Goal: Use online tool/utility: Use online tool/utility

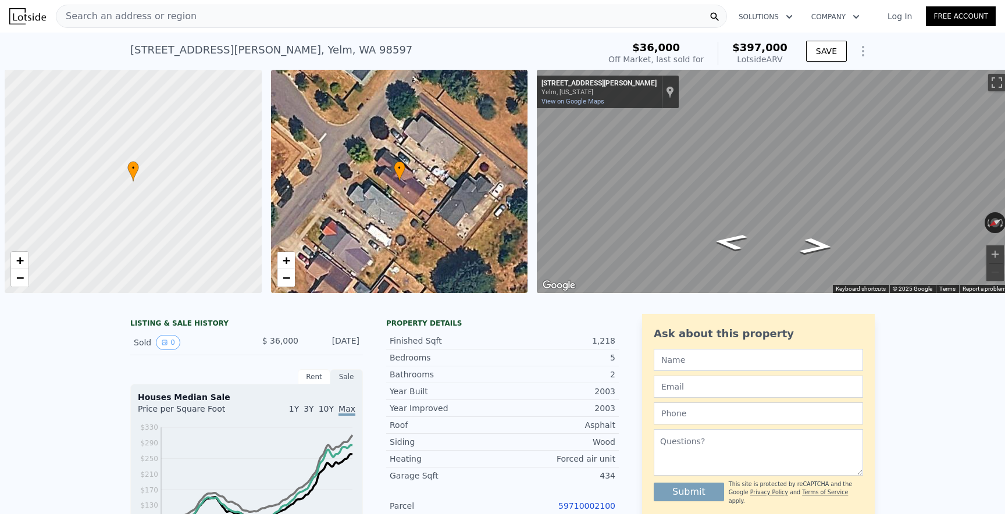
scroll to position [0, 5]
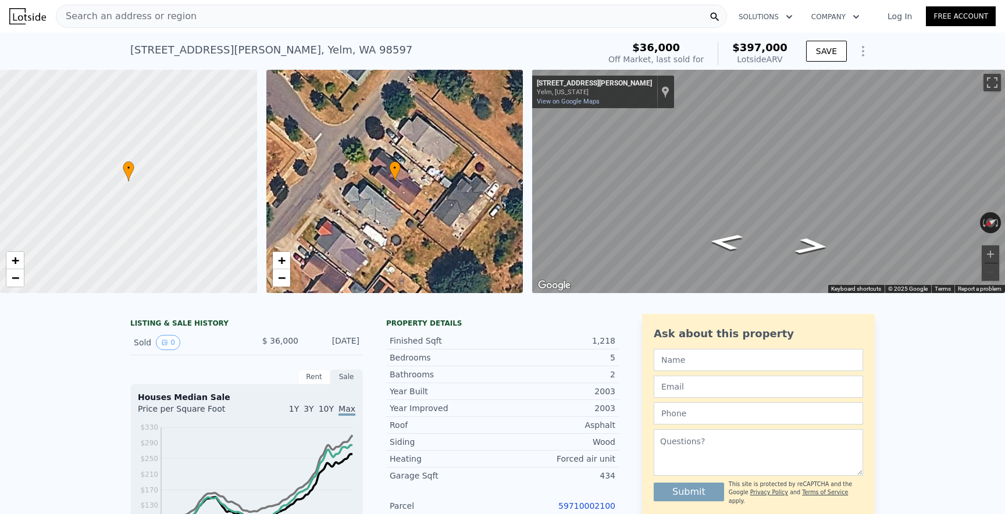
click at [356, 14] on div "Search an address or region" at bounding box center [391, 16] width 671 height 23
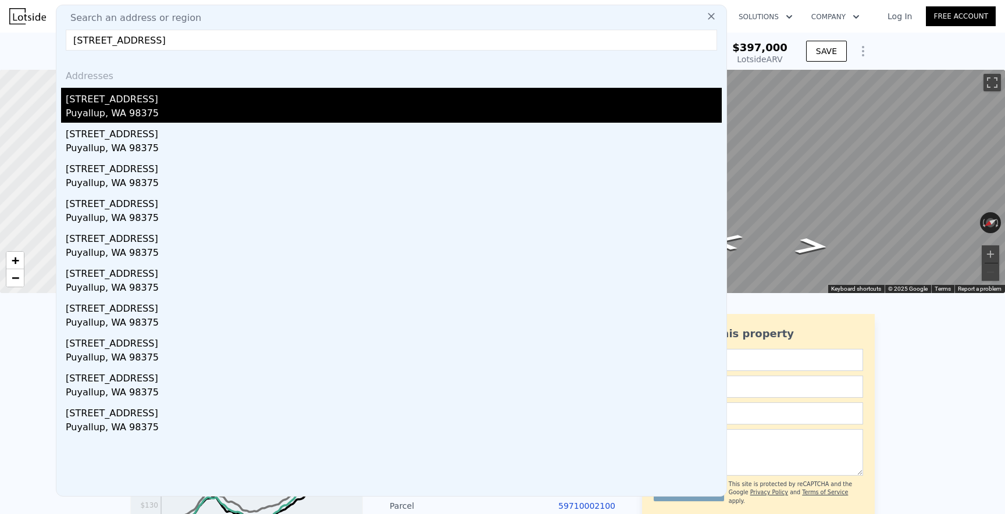
type input "[STREET_ADDRESS]"
click at [231, 98] on div "[STREET_ADDRESS]" at bounding box center [394, 97] width 656 height 19
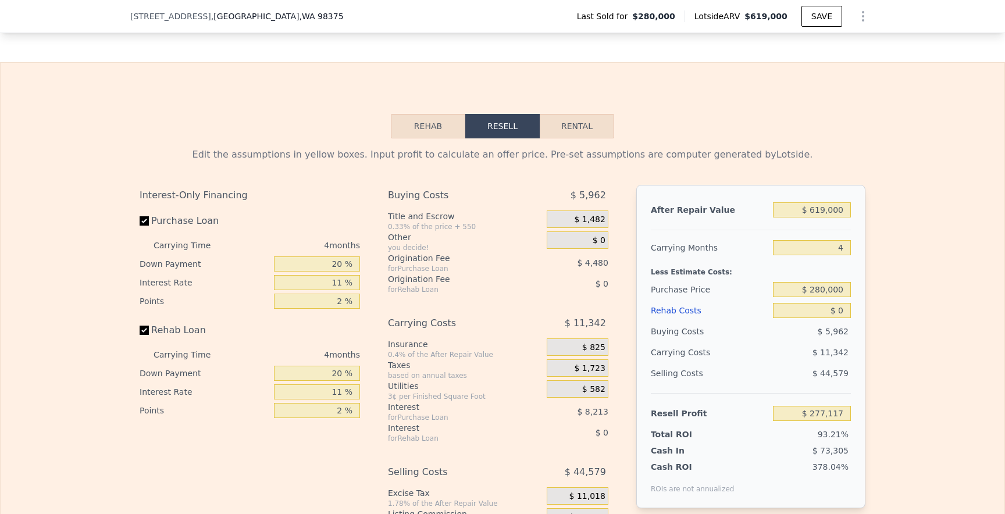
scroll to position [1802, 0]
click at [815, 290] on input "$ 280,000" at bounding box center [812, 288] width 78 height 15
type input "$ 380,000"
type input "$ 172,248"
click at [844, 310] on input "$ 0" at bounding box center [812, 309] width 78 height 15
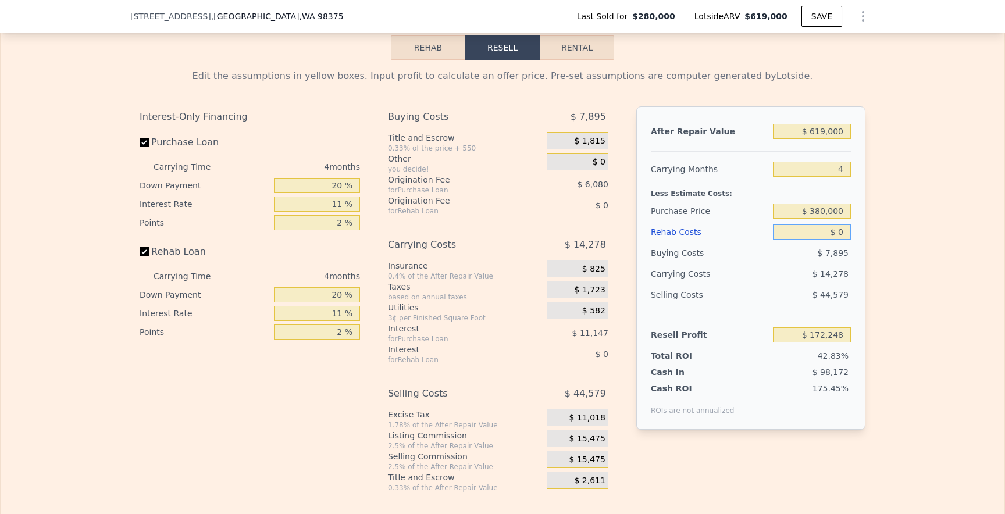
scroll to position [1977, 0]
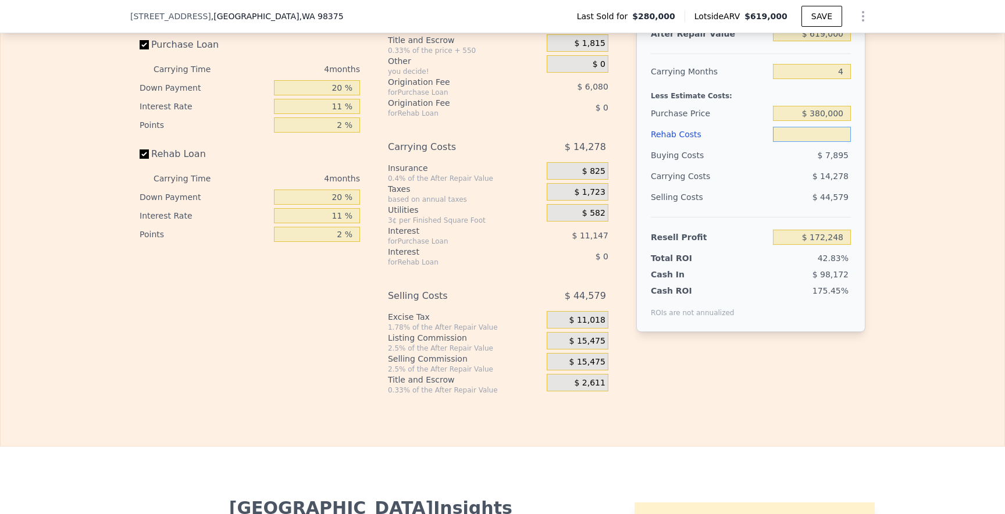
type input "$ 6"
type input "$ 172,242"
type input "$ 60"
type input "$ 172,187"
type input "$ 600"
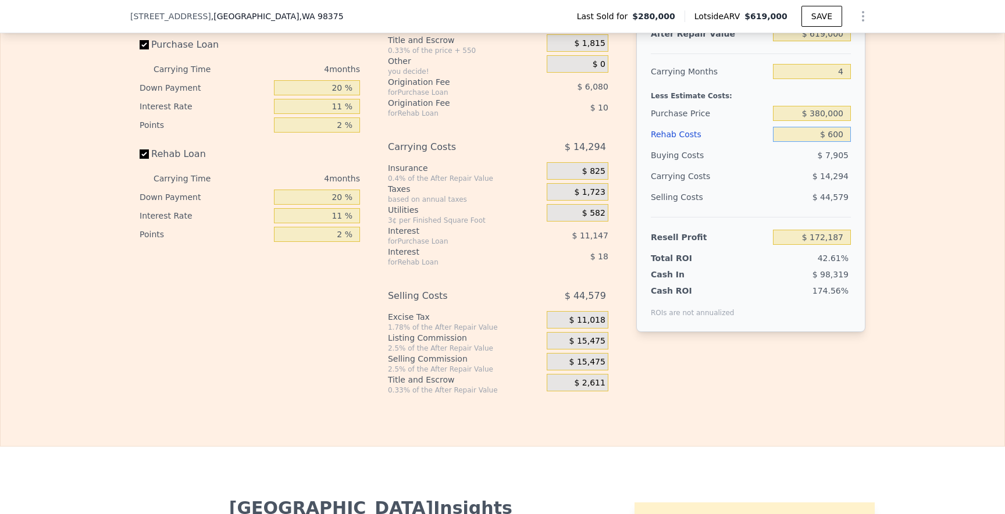
type input "$ 171,622"
type input "$ 6,000"
type input "$ 165,976"
type input "$ 60,000"
type input "$ 109,528"
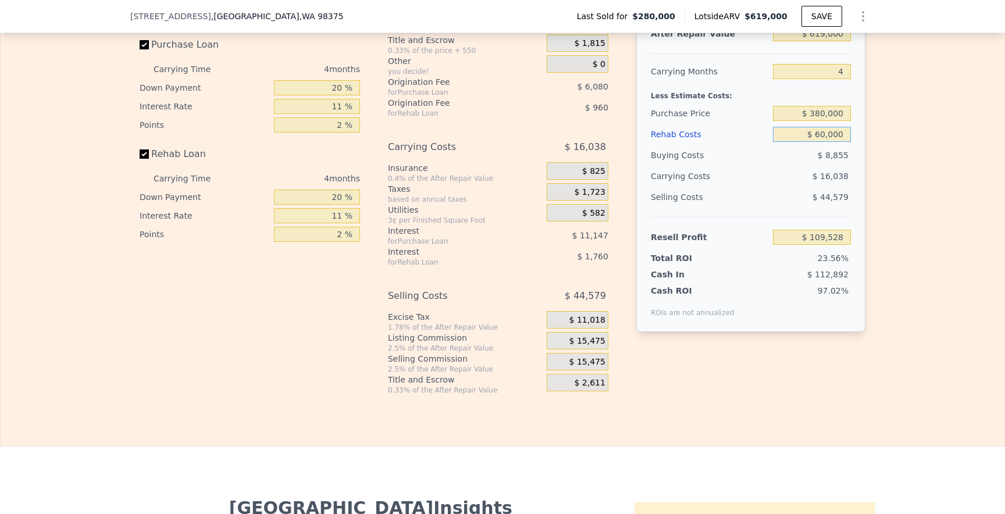
type input "$ 60,000"
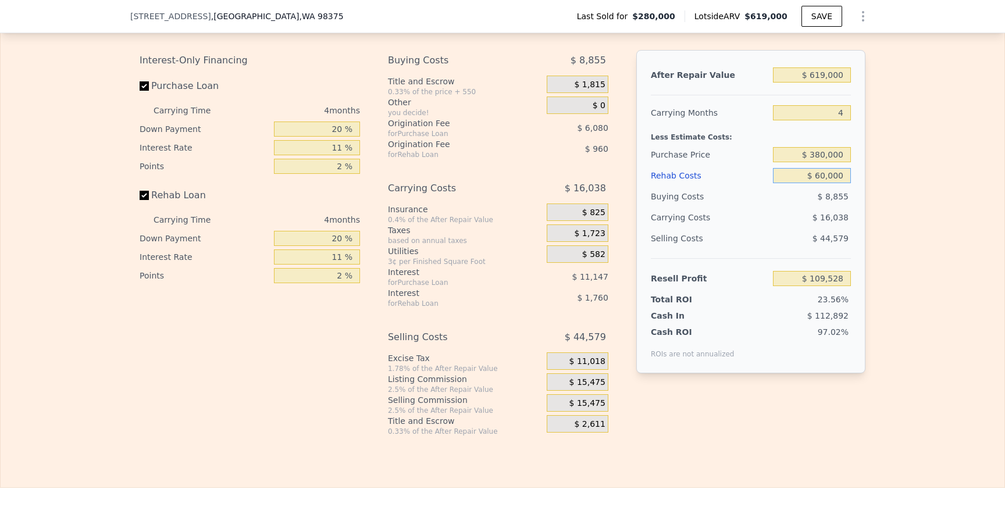
scroll to position [1934, 0]
click at [816, 158] on input "$ 380,000" at bounding box center [812, 156] width 78 height 15
type input "$ 480,000"
type input "$ 4,663"
type input "$ 400,000"
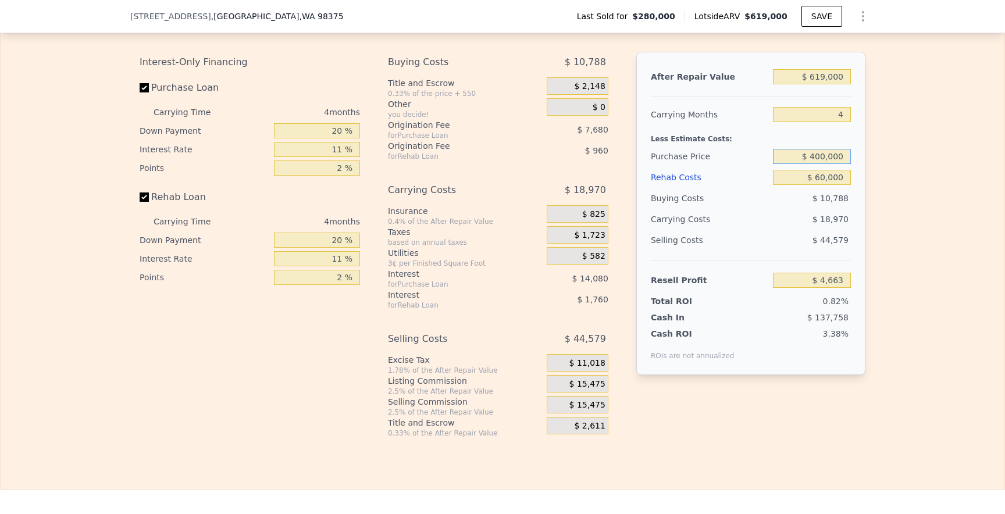
type input "$ 88,557"
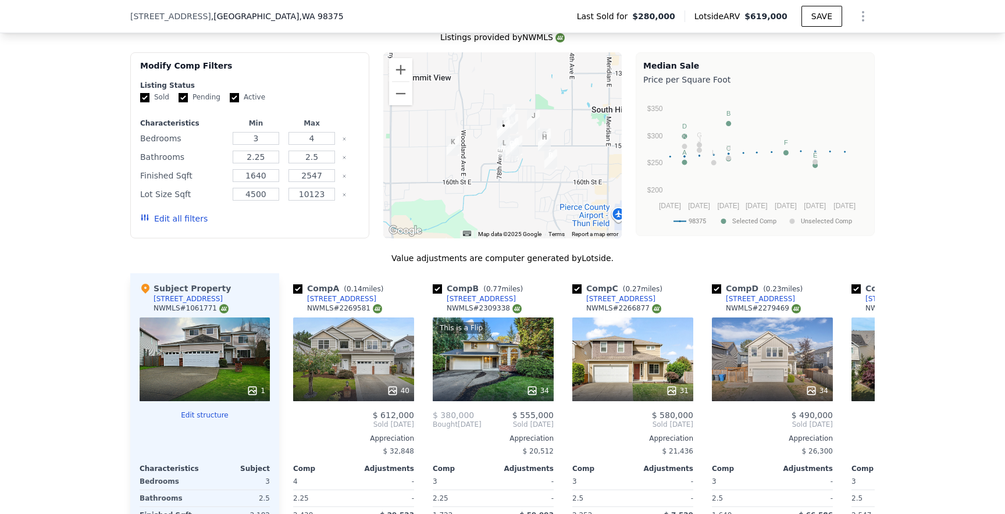
scroll to position [1124, 0]
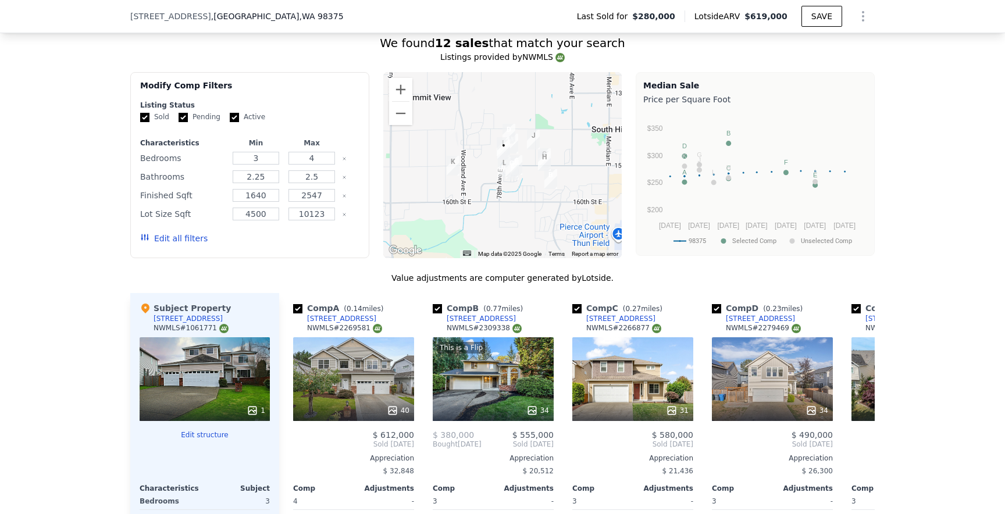
type input "$ 0"
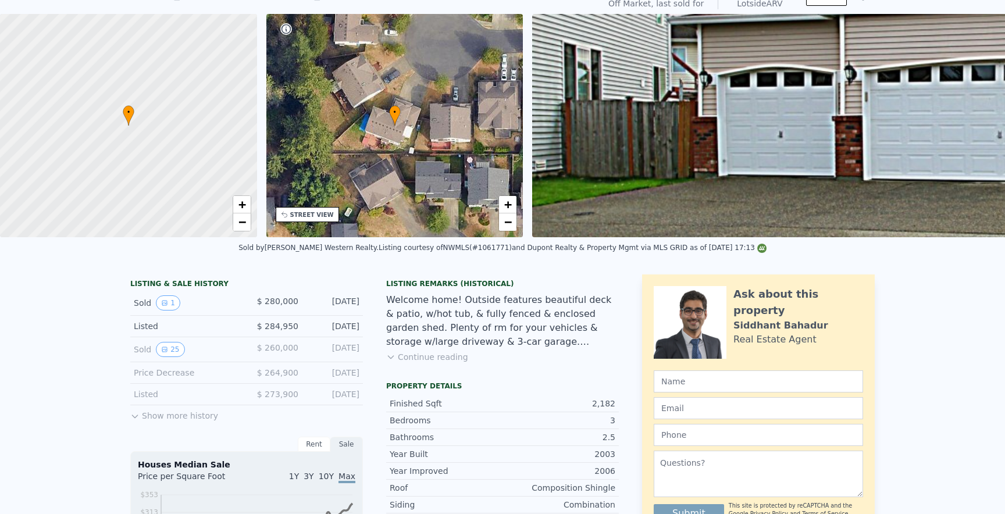
scroll to position [26, 0]
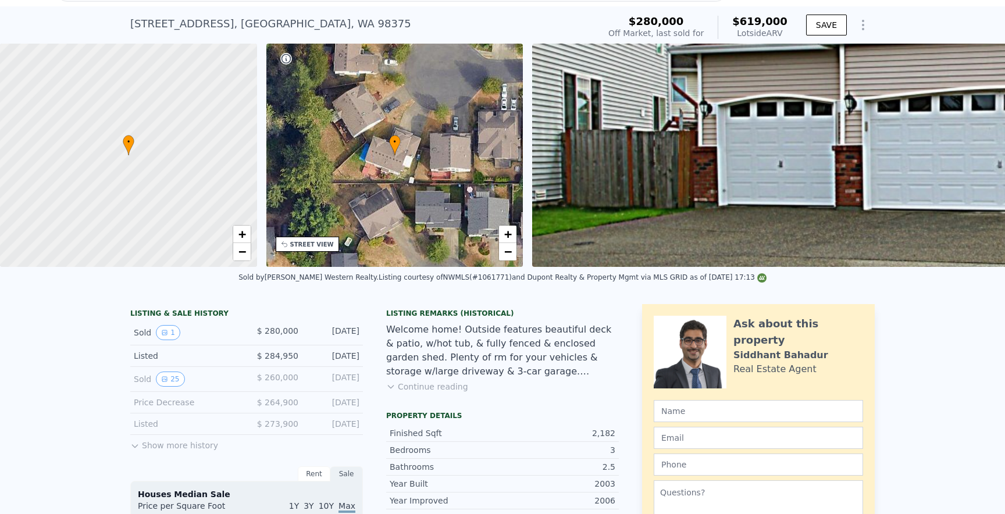
type input "$ 151,277"
